Goal: Task Accomplishment & Management: Use online tool/utility

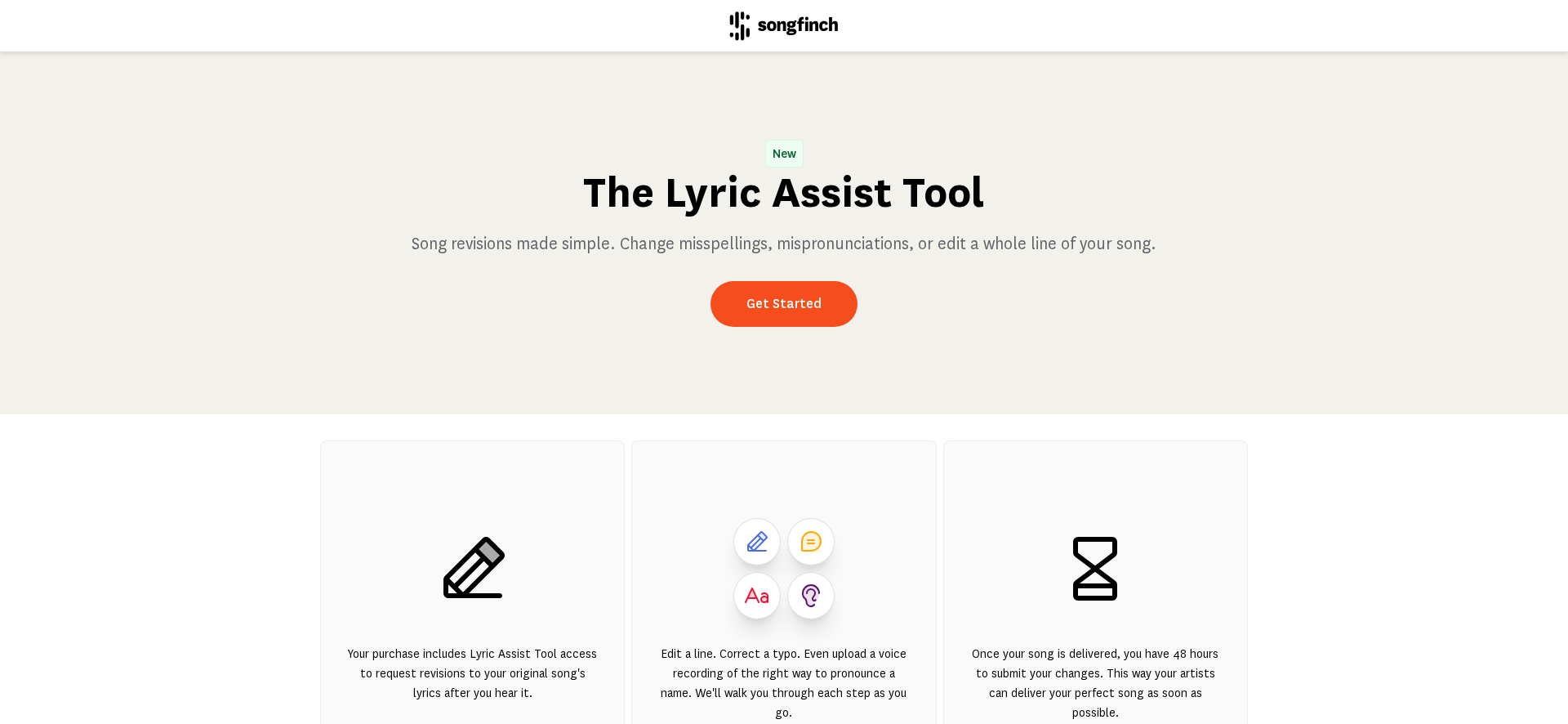
scroll to position [201, 0]
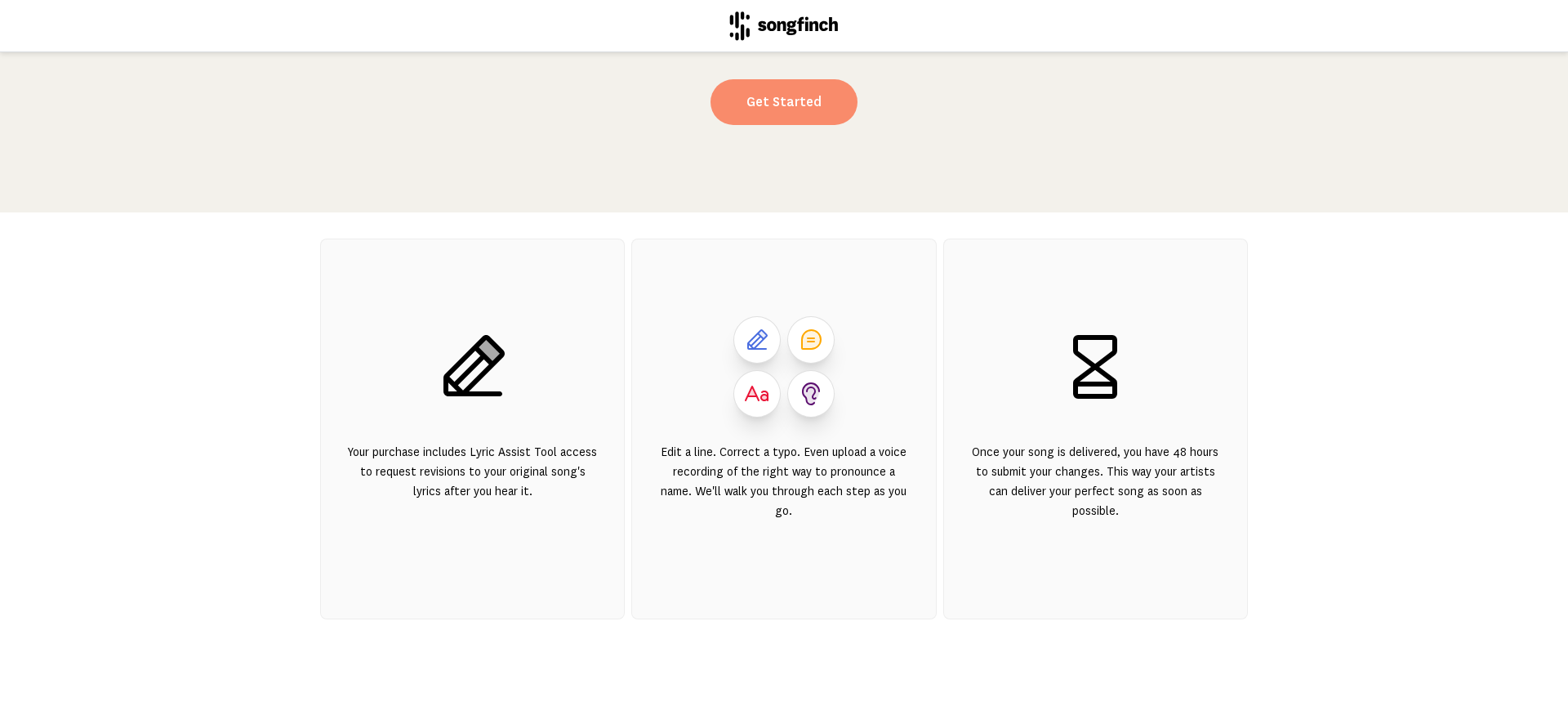
click at [797, 113] on link "Get Started" at bounding box center [784, 102] width 147 height 45
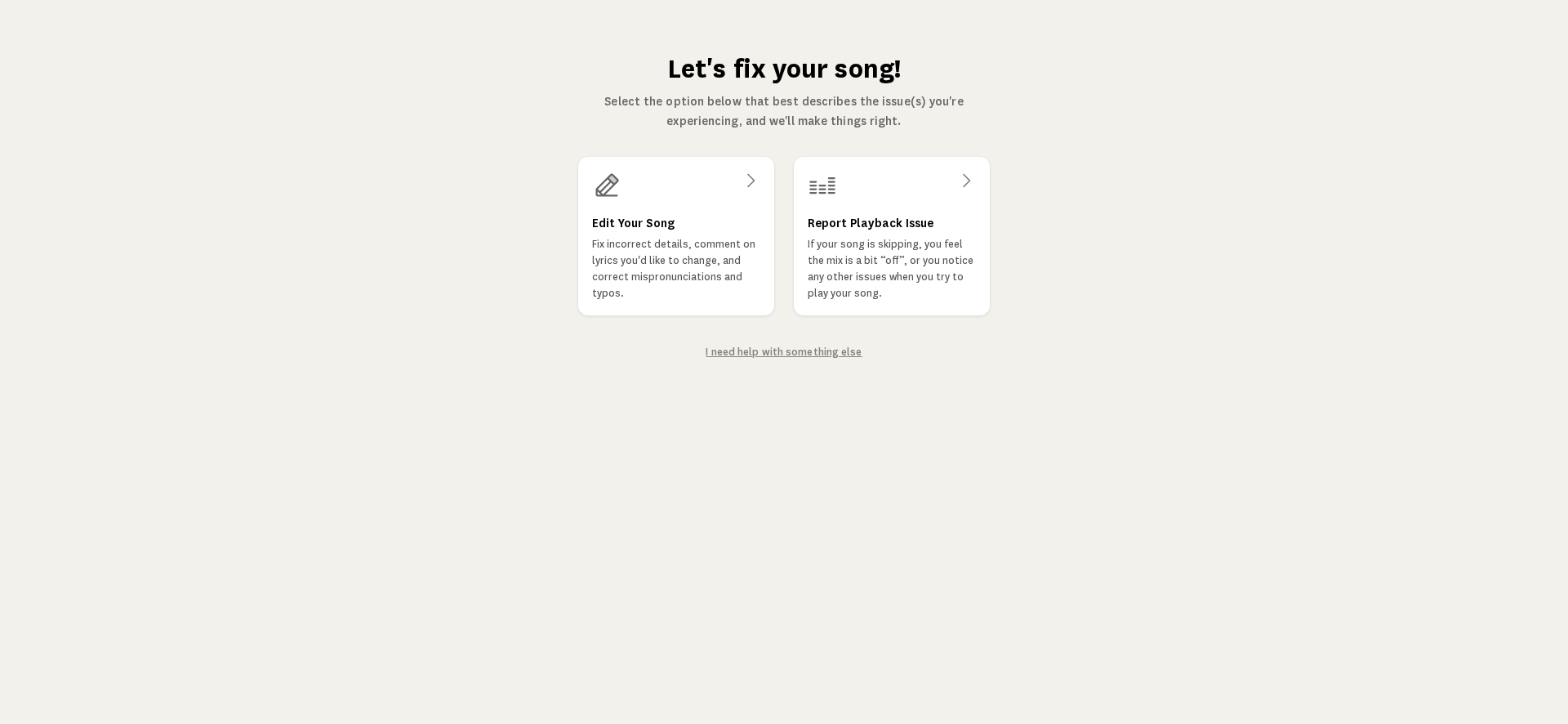
click at [812, 354] on link "I need help with something else" at bounding box center [784, 352] width 156 height 11
click at [684, 203] on div "Edit Your Song Fix incorrect details, comment on lyrics you'd like to change, a…" at bounding box center [676, 235] width 198 height 160
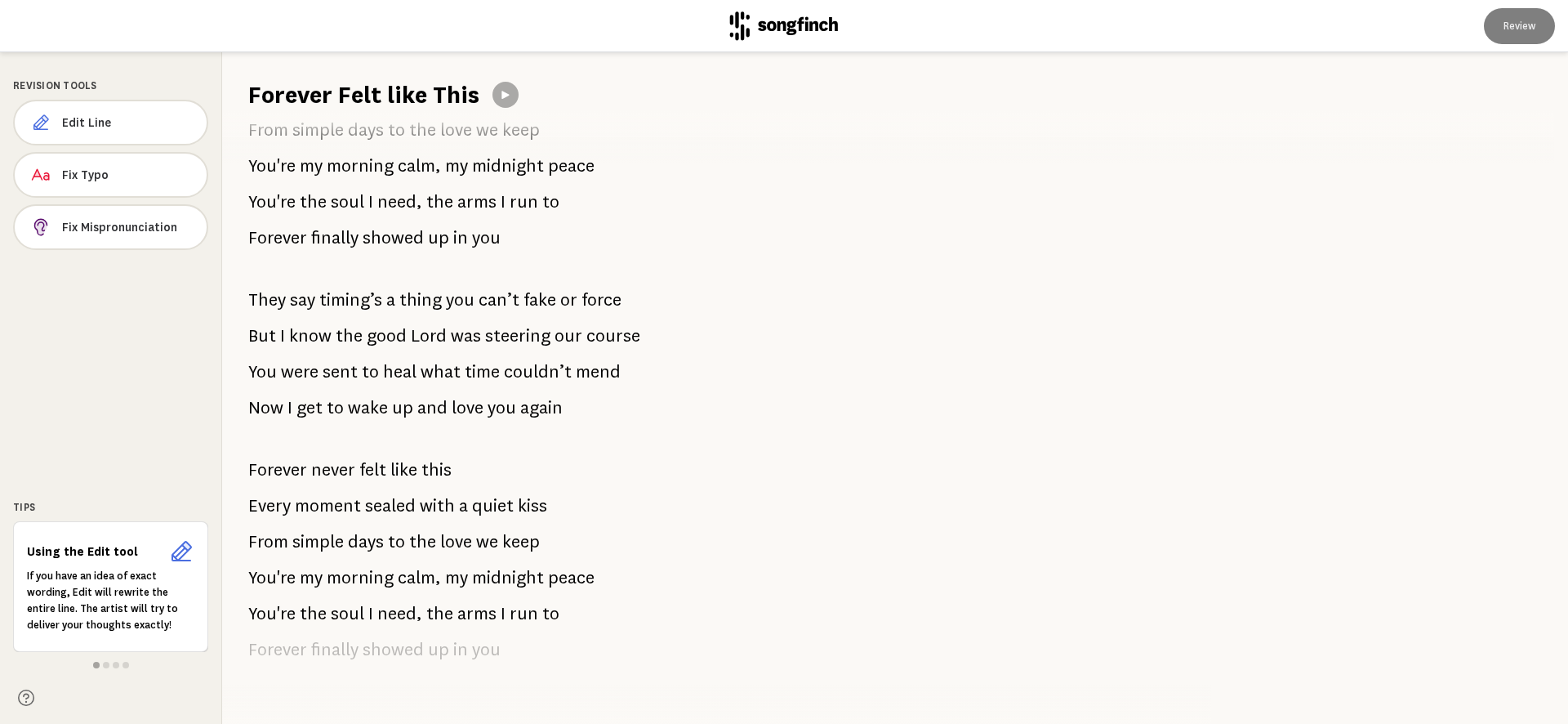
scroll to position [1067, 0]
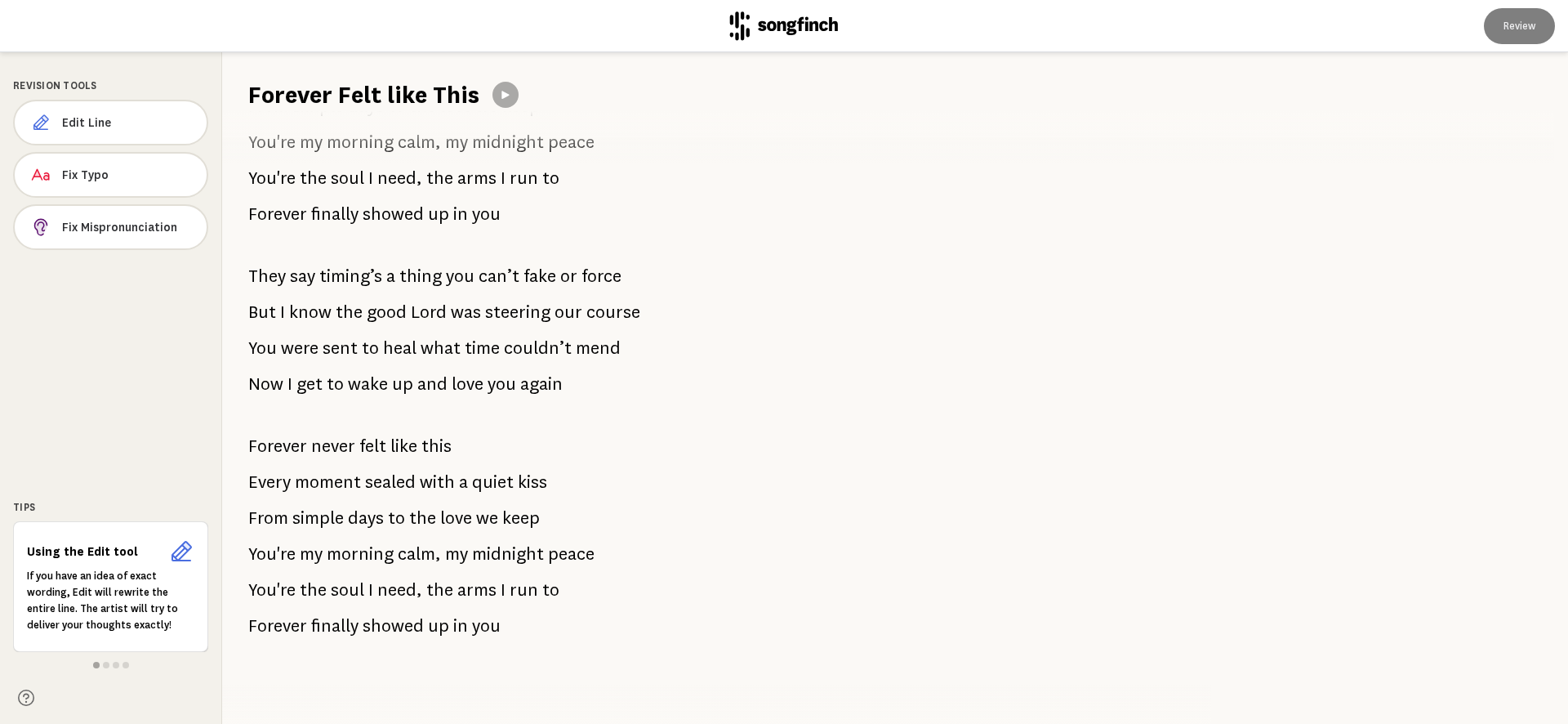
click at [260, 451] on span "Forever" at bounding box center [278, 446] width 59 height 33
click at [131, 227] on span "Fix Mispronunciation" at bounding box center [128, 227] width 130 height 16
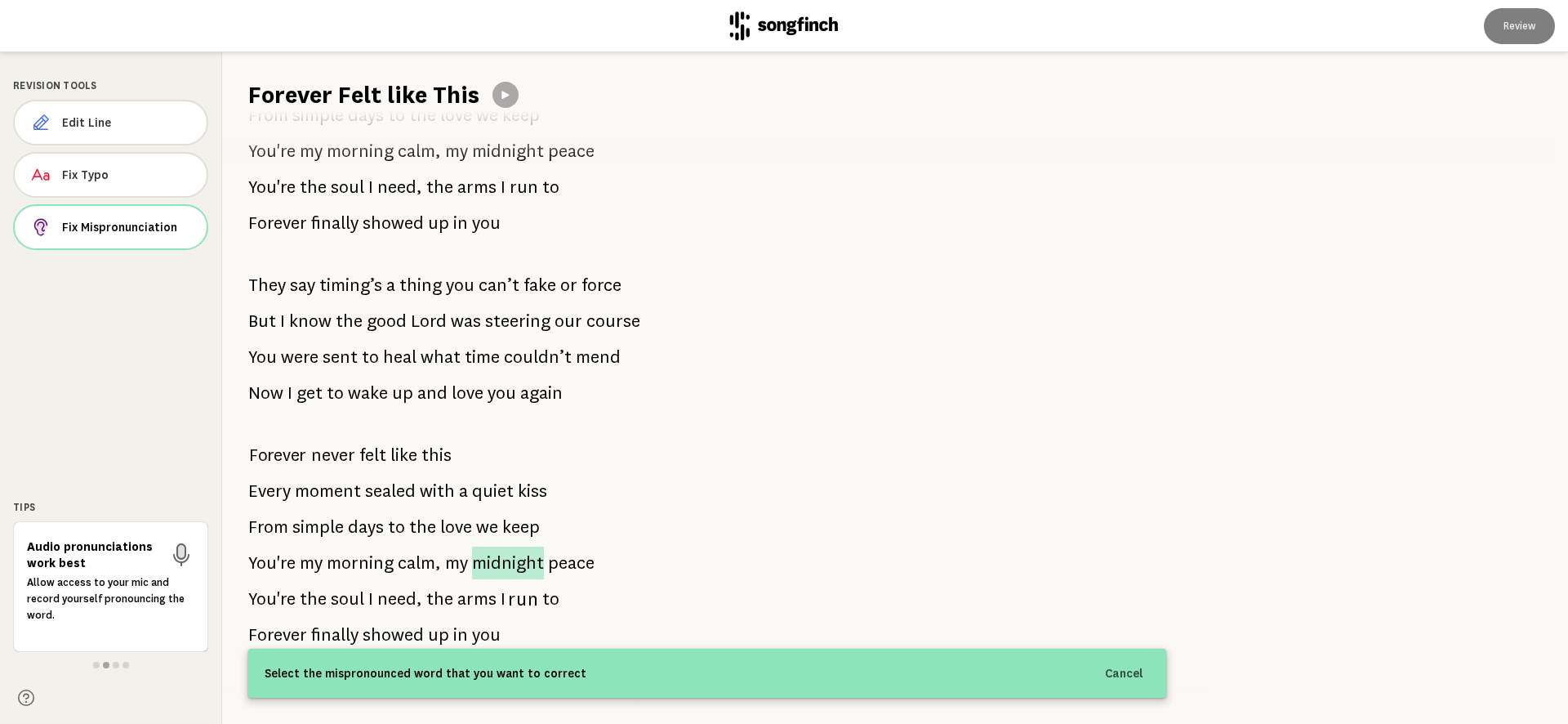
drag, startPoint x: 250, startPoint y: 444, endPoint x: 504, endPoint y: 561, distance: 279.7
click at [514, 581] on div "I walked through your door On that cold December night Park Ridge was quiet But…" at bounding box center [707, 418] width 971 height 612
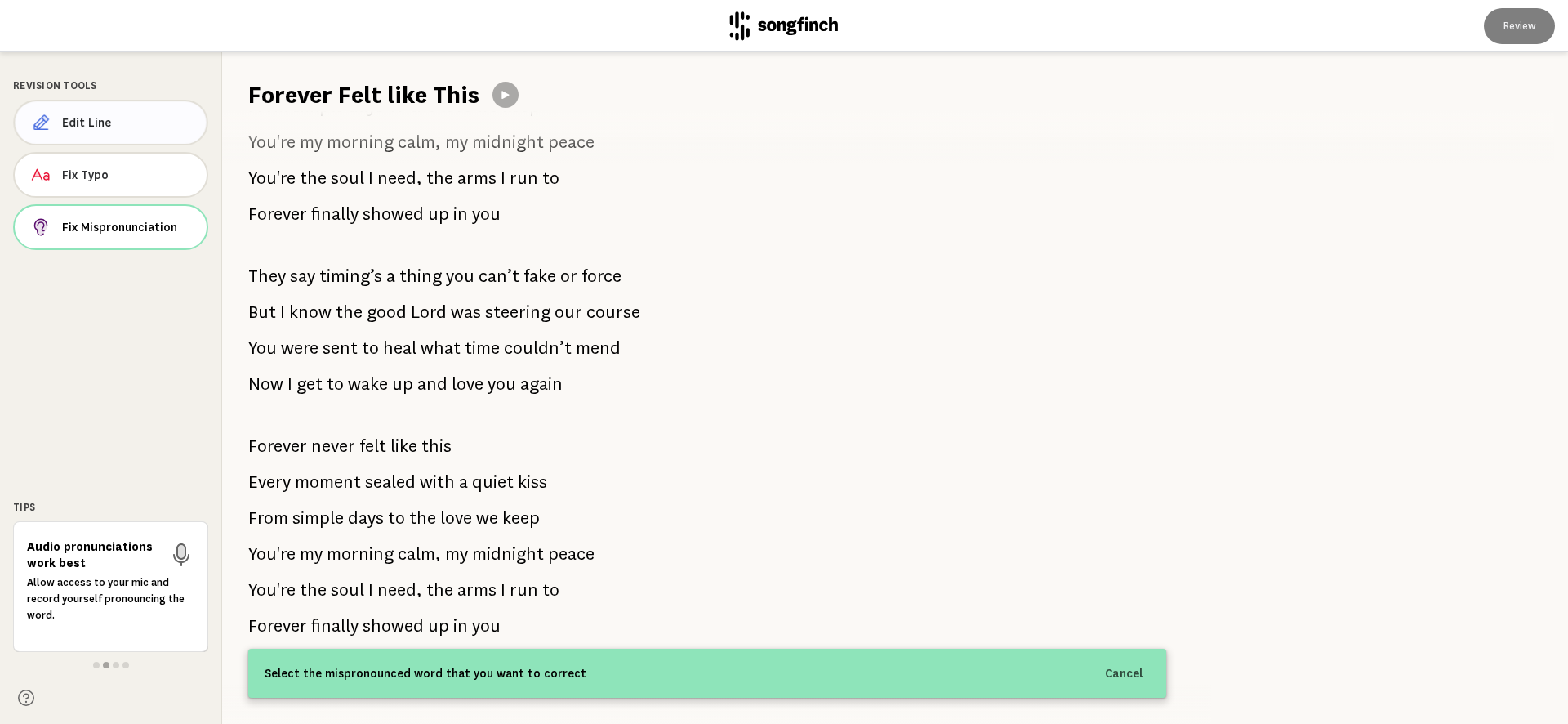
click at [93, 116] on span "Edit Line" at bounding box center [128, 122] width 131 height 16
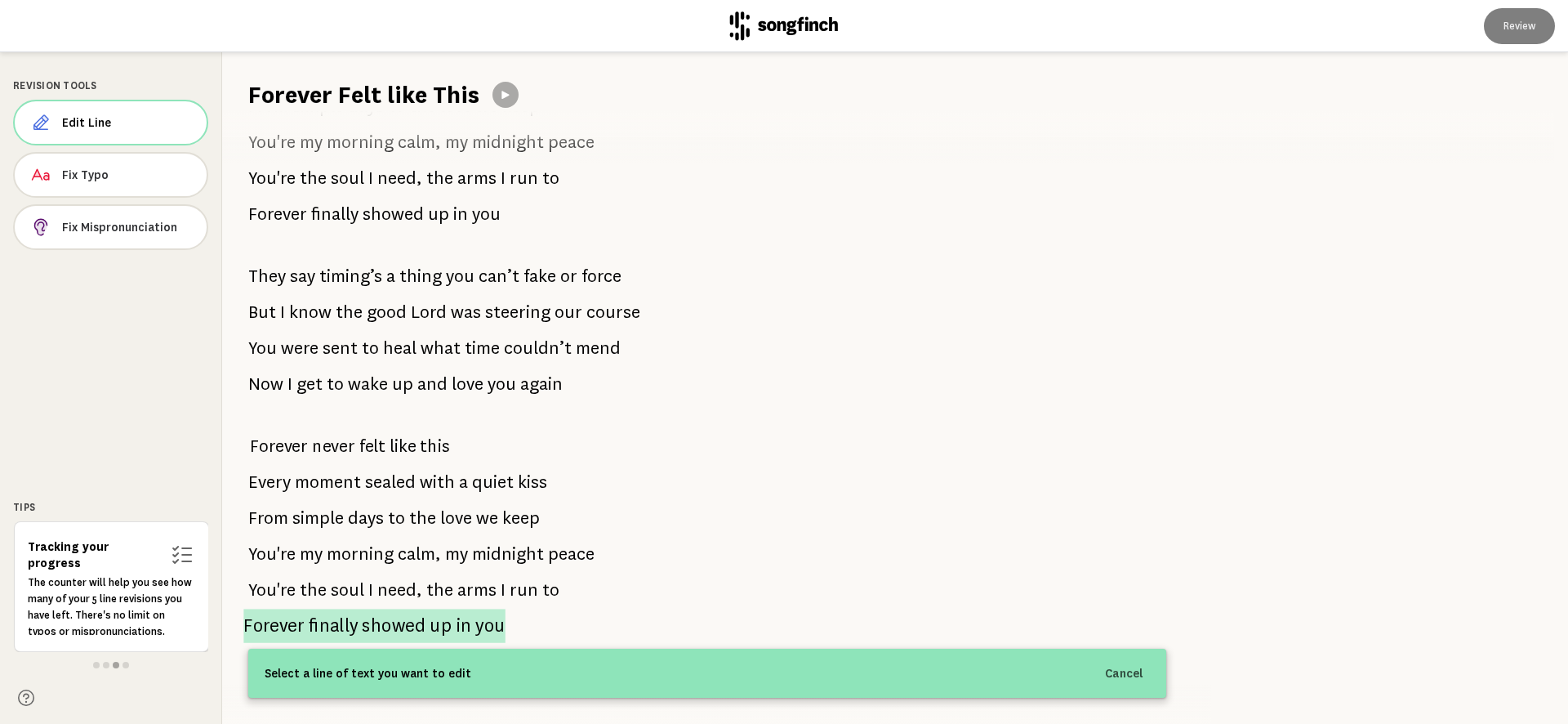
drag, startPoint x: 250, startPoint y: 445, endPoint x: 451, endPoint y: 632, distance: 274.5
click at [451, 632] on div "I walked through your door On that cold December night Park Ridge was quiet But…" at bounding box center [707, 418] width 971 height 612
click at [478, 629] on span "you" at bounding box center [490, 626] width 29 height 34
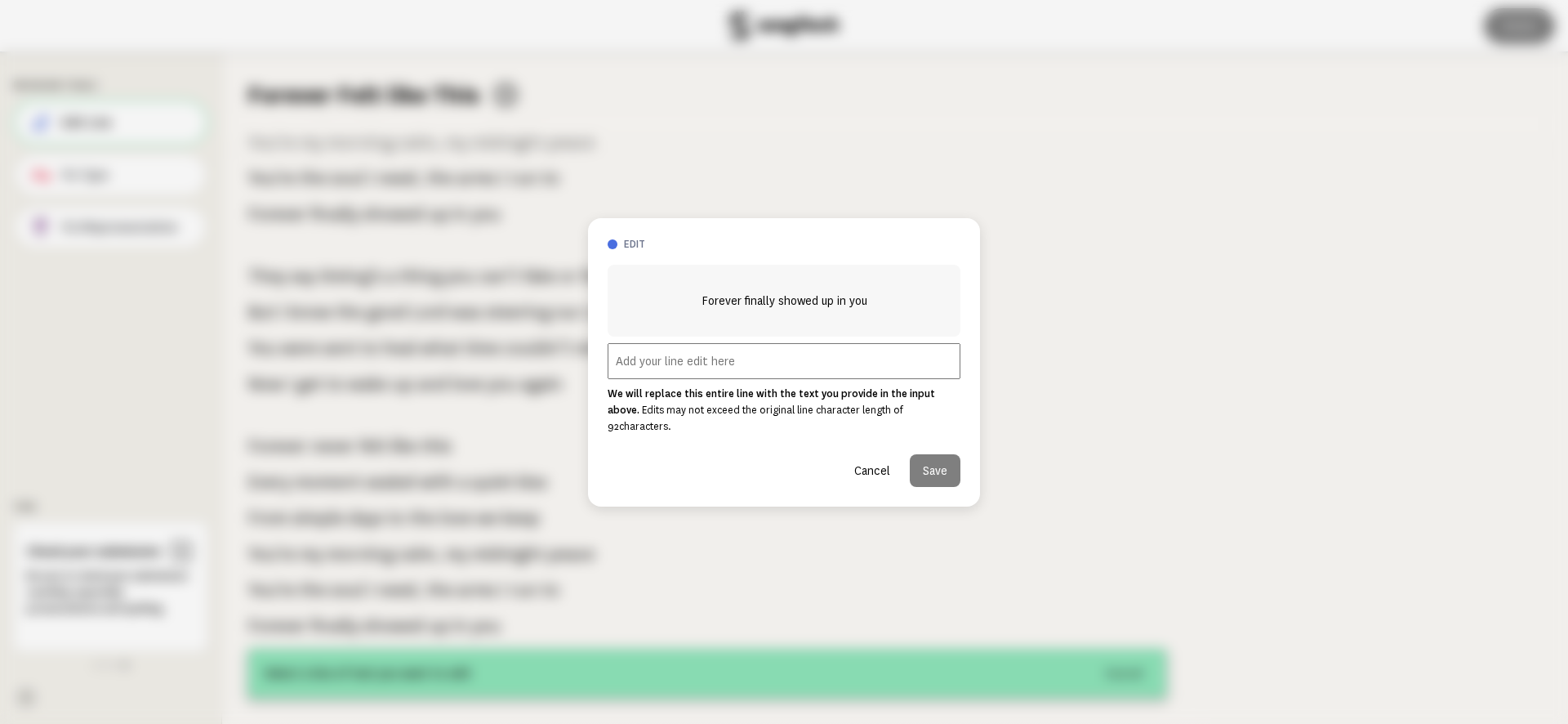
click at [873, 463] on button "Cancel" at bounding box center [872, 470] width 62 height 33
